Goal: Obtain resource: Download file/media

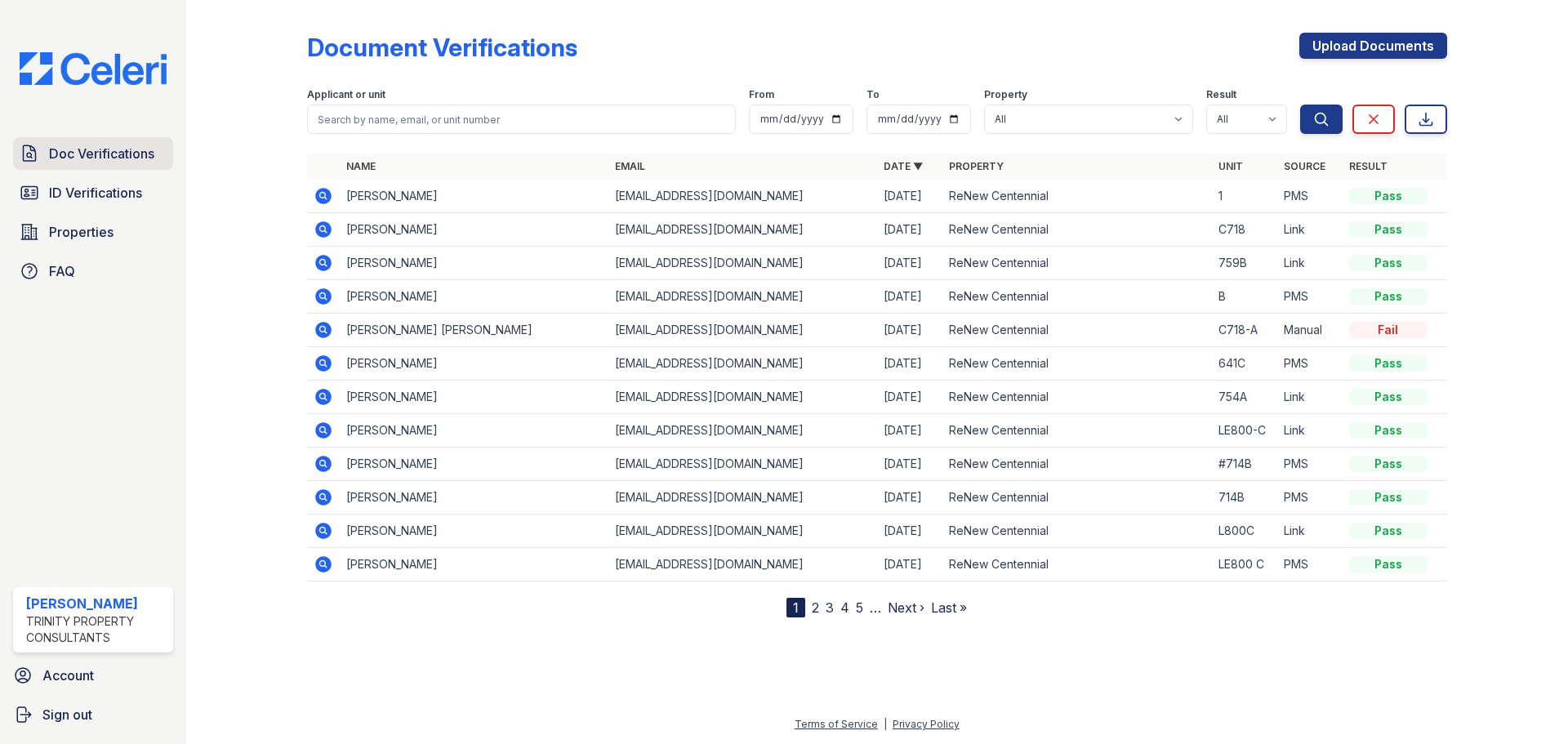
click at [80, 152] on span "Doc Verifications" at bounding box center [101, 153] width 106 height 20
click at [136, 148] on span "Doc Verifications" at bounding box center [101, 153] width 106 height 20
click at [325, 197] on icon at bounding box center [323, 196] width 20 height 20
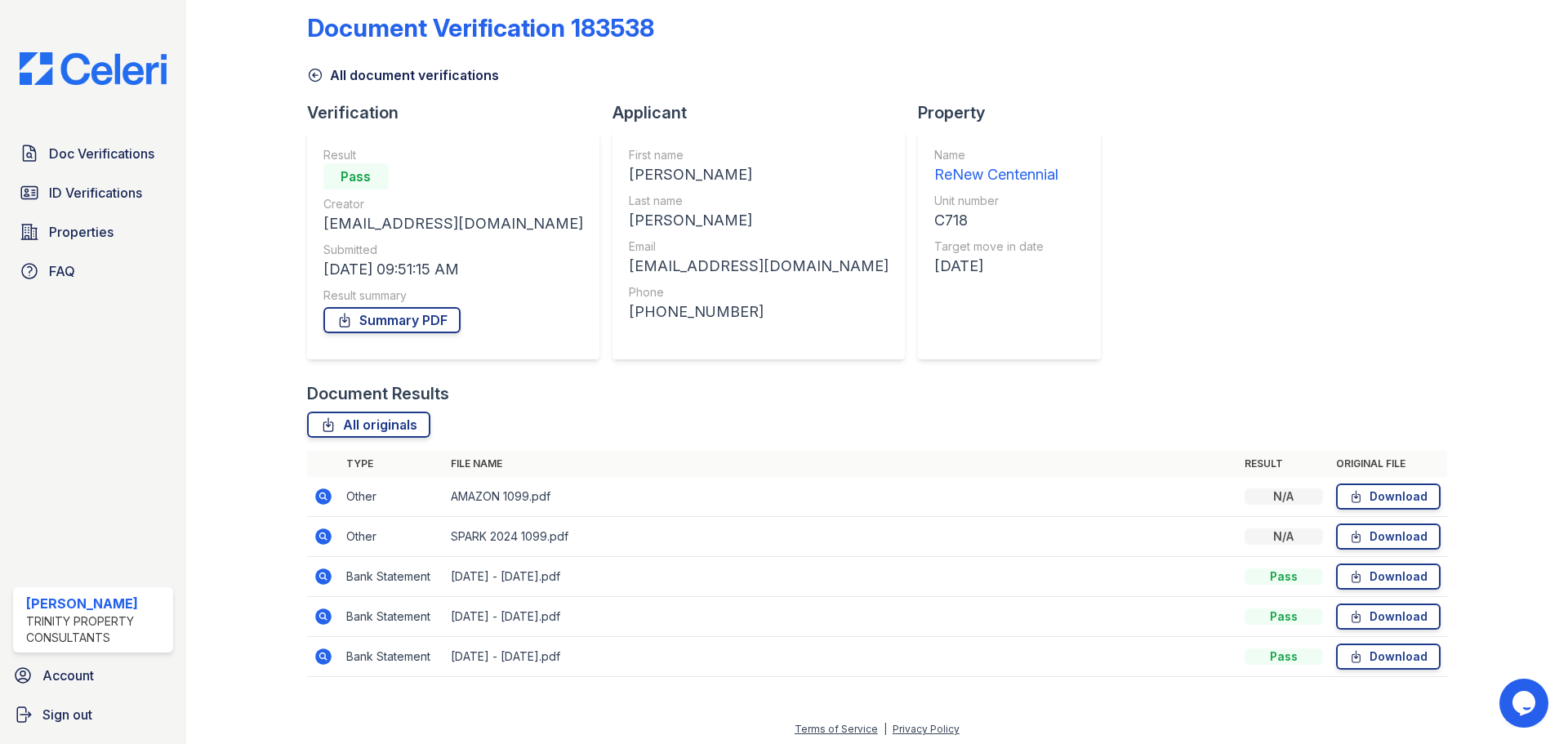
scroll to position [25, 0]
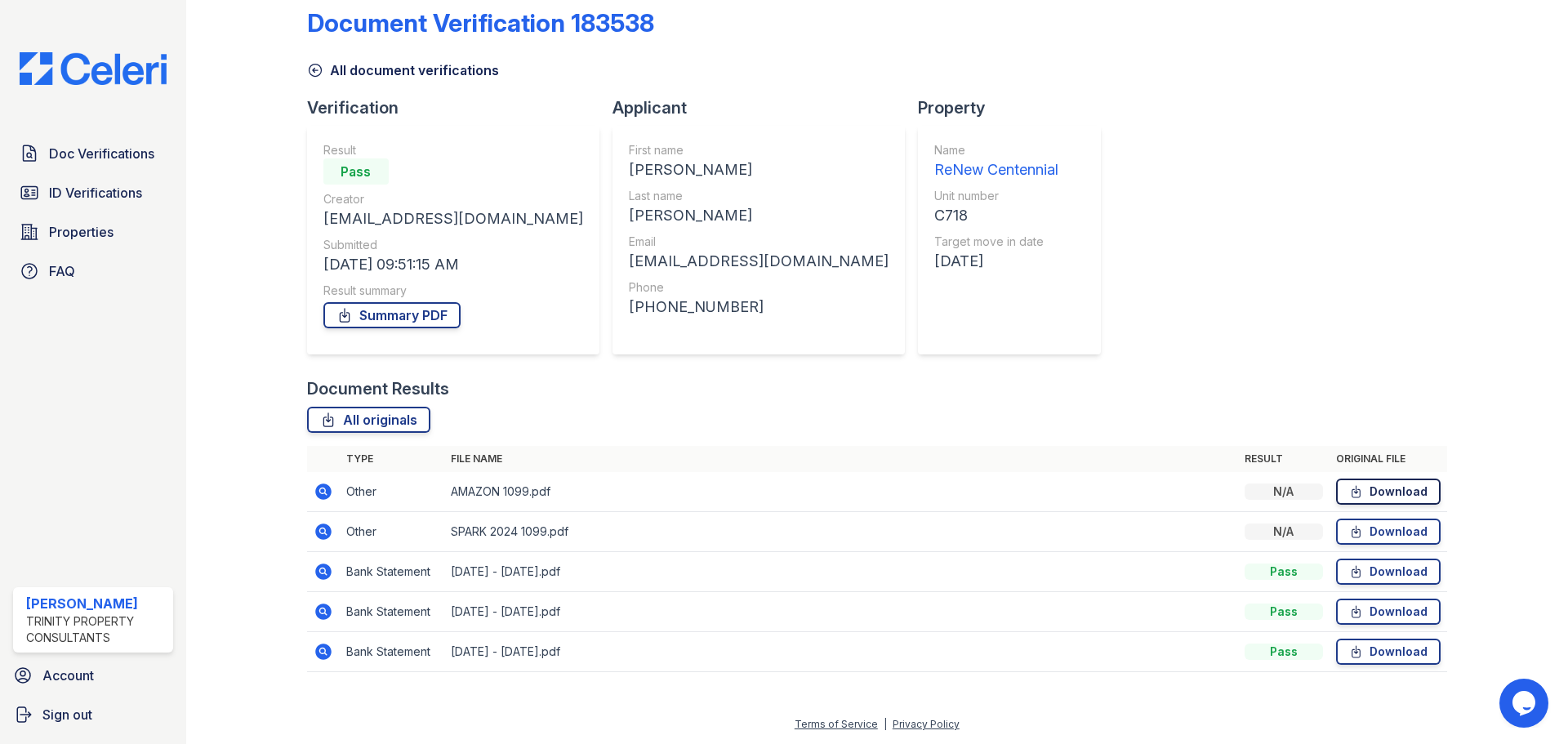
click at [1389, 489] on link "Download" at bounding box center [1388, 492] width 105 height 26
click at [1359, 529] on link "Download" at bounding box center [1388, 531] width 105 height 26
